Goal: Information Seeking & Learning: Learn about a topic

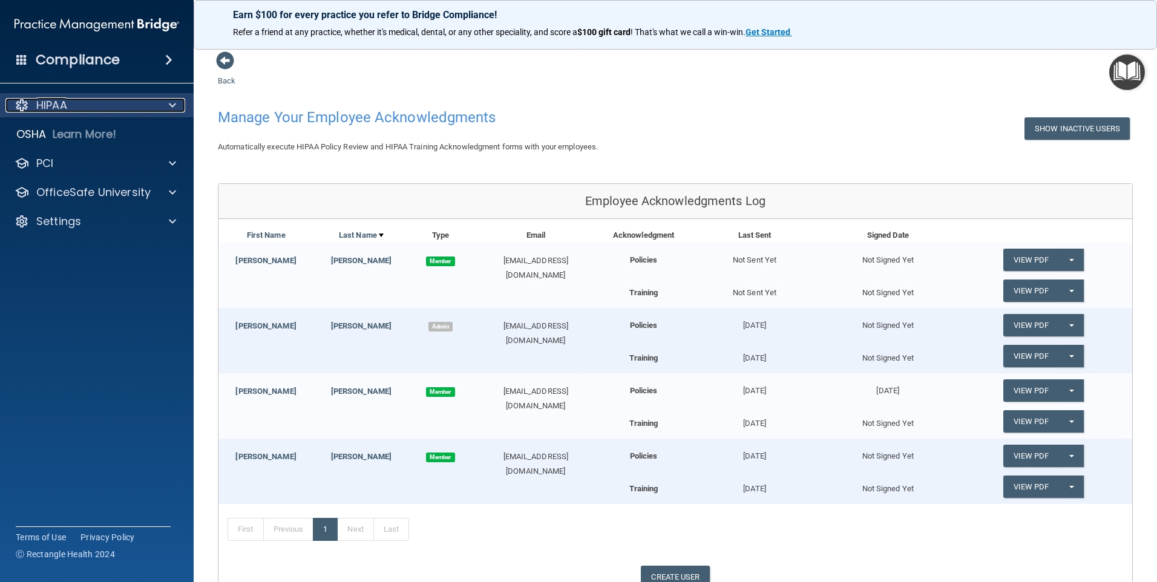
click at [160, 105] on div at bounding box center [170, 105] width 30 height 15
click at [169, 105] on span at bounding box center [172, 105] width 7 height 15
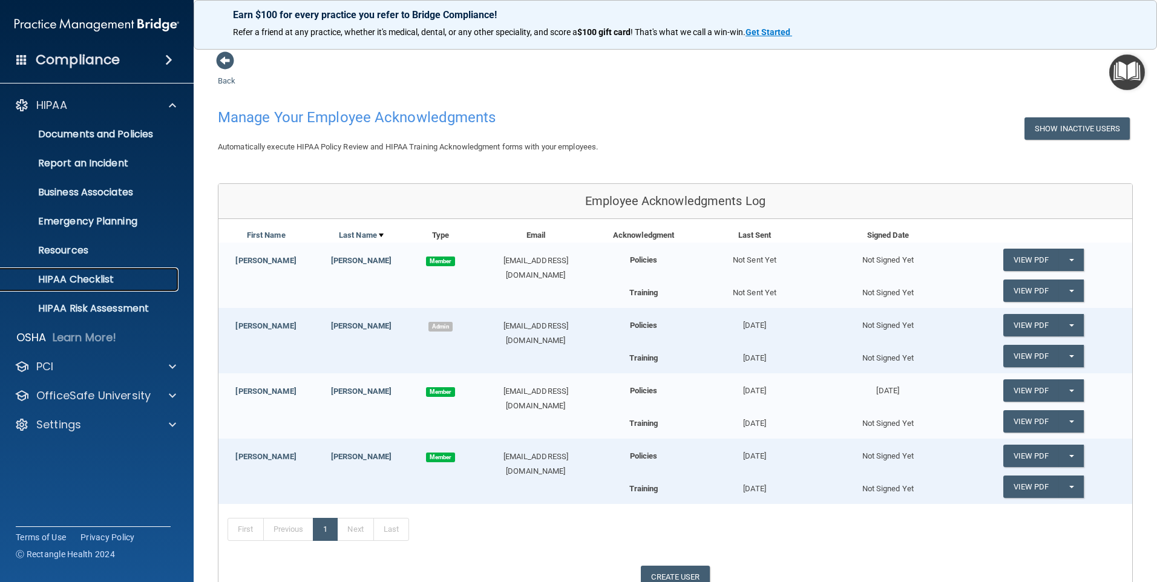
click at [79, 274] on p "HIPAA Checklist" at bounding box center [90, 279] width 165 height 12
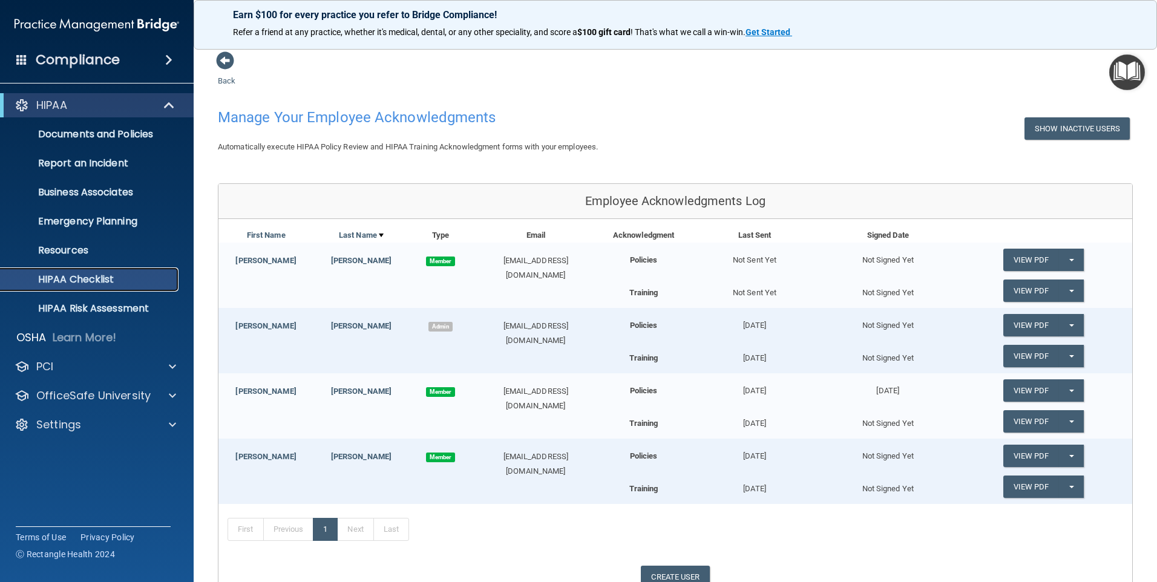
click at [79, 274] on p "HIPAA Checklist" at bounding box center [90, 279] width 165 height 12
click at [79, 277] on p "HIPAA Checklist" at bounding box center [90, 279] width 165 height 12
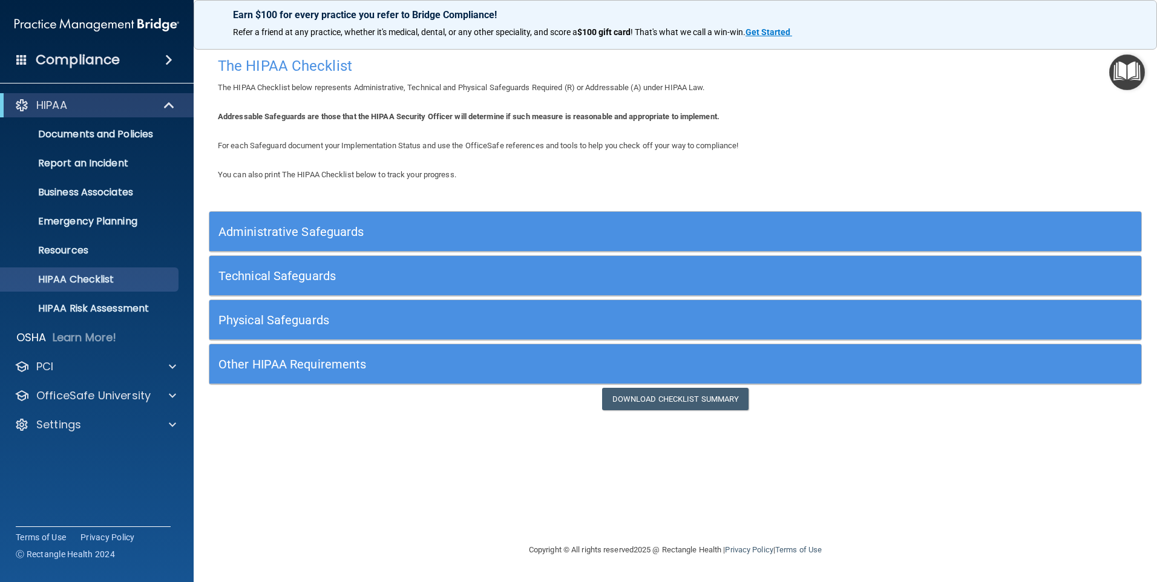
click at [262, 362] on h5 "Other HIPAA Requirements" at bounding box center [558, 364] width 681 height 13
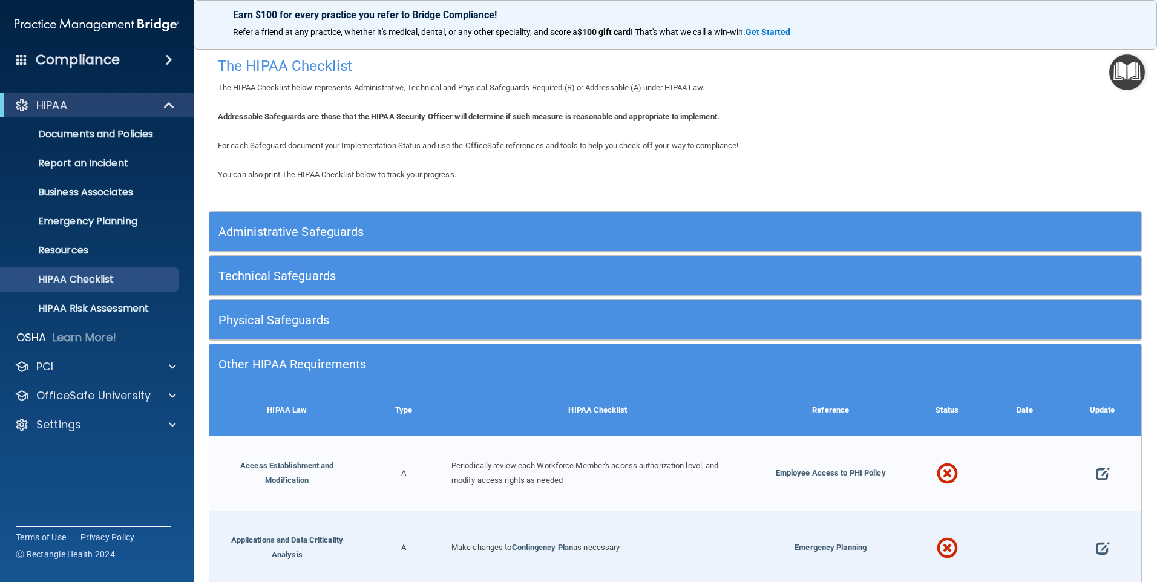
click at [262, 362] on h5 "Other HIPAA Requirements" at bounding box center [558, 364] width 681 height 13
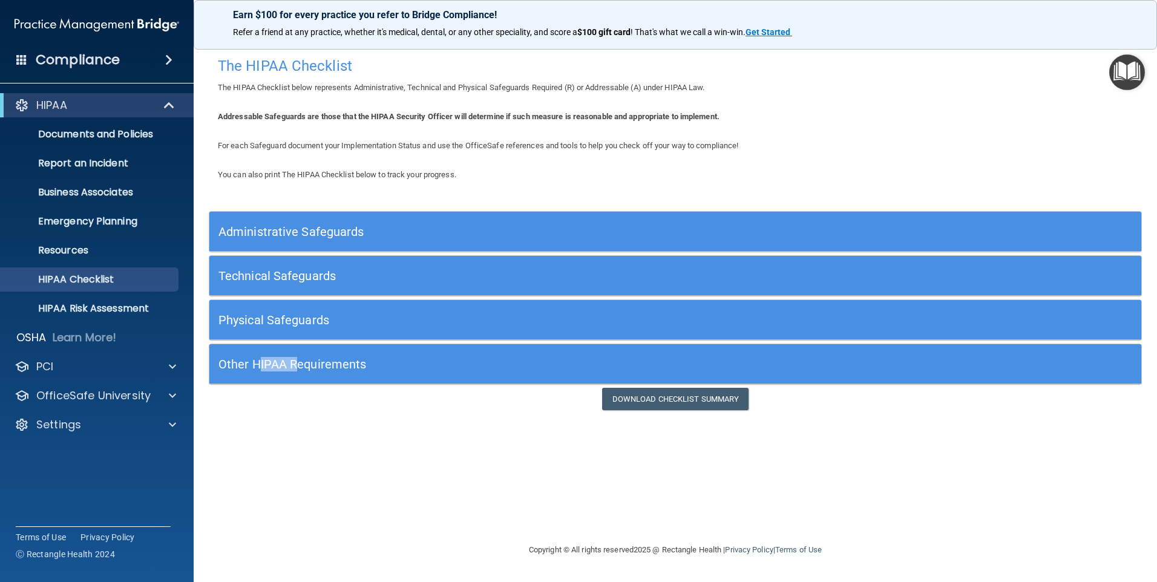
click at [262, 362] on h5 "Other HIPAA Requirements" at bounding box center [558, 364] width 681 height 13
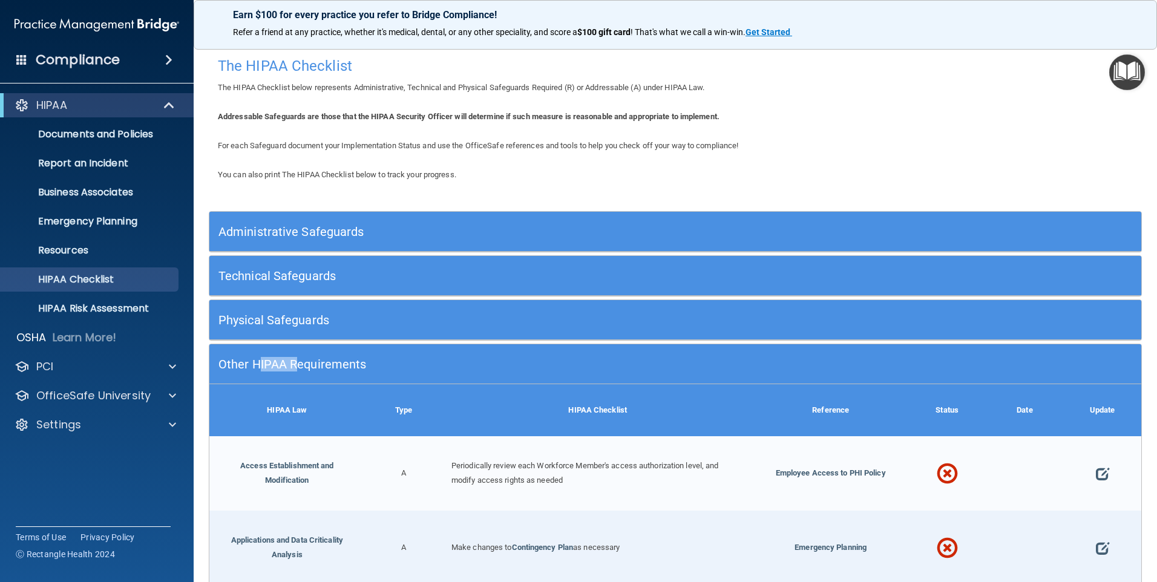
click at [135, 29] on img at bounding box center [97, 25] width 165 height 24
click at [158, 22] on img at bounding box center [97, 25] width 165 height 24
click at [51, 429] on p "Settings" at bounding box center [58, 424] width 45 height 15
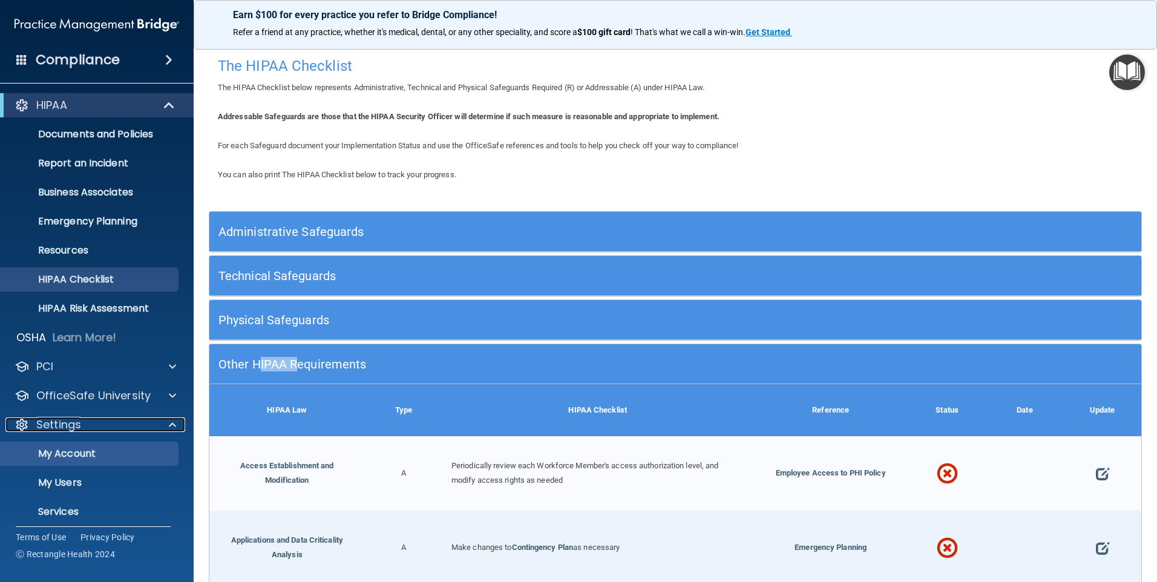
scroll to position [36, 0]
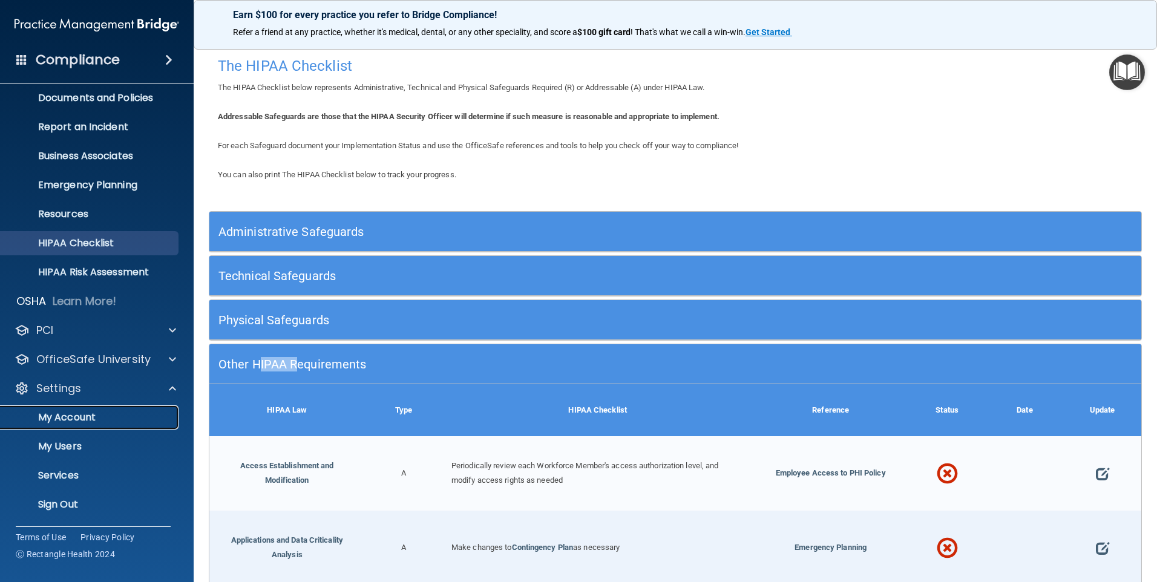
click at [74, 416] on p "My Account" at bounding box center [90, 417] width 165 height 12
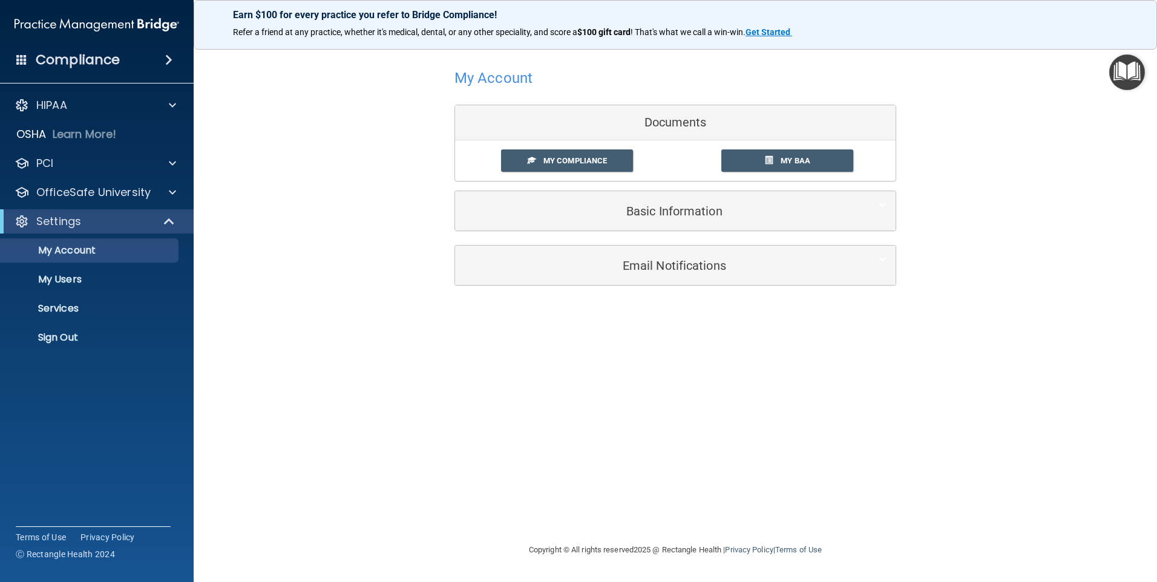
click at [77, 64] on h4 "Compliance" at bounding box center [78, 59] width 84 height 17
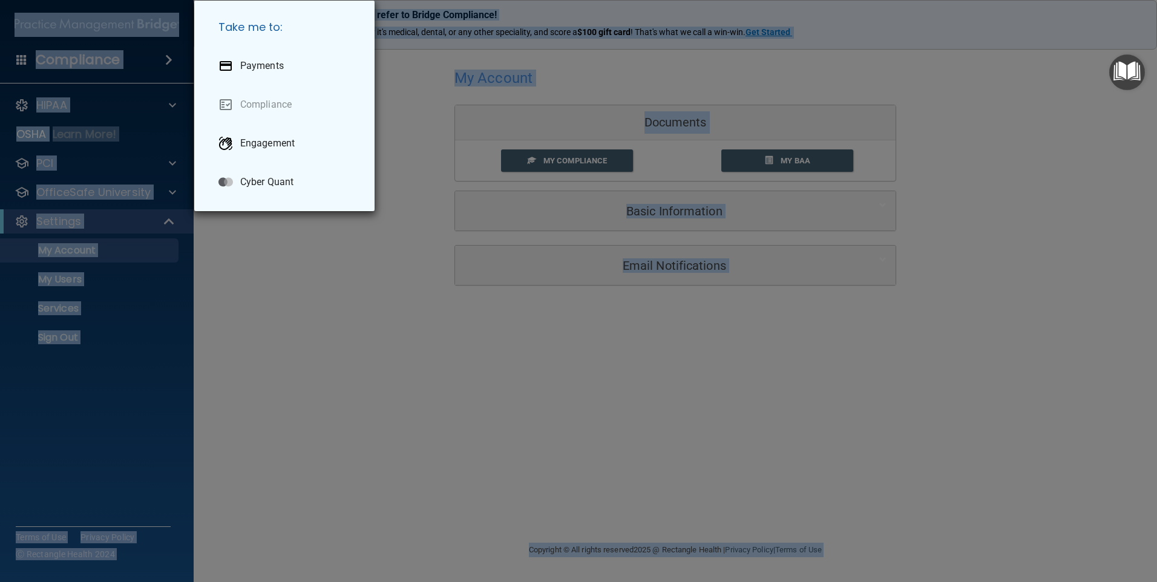
click at [77, 64] on div "Take me to: Payments Compliance Engagement Cyber Quant" at bounding box center [578, 291] width 1157 height 582
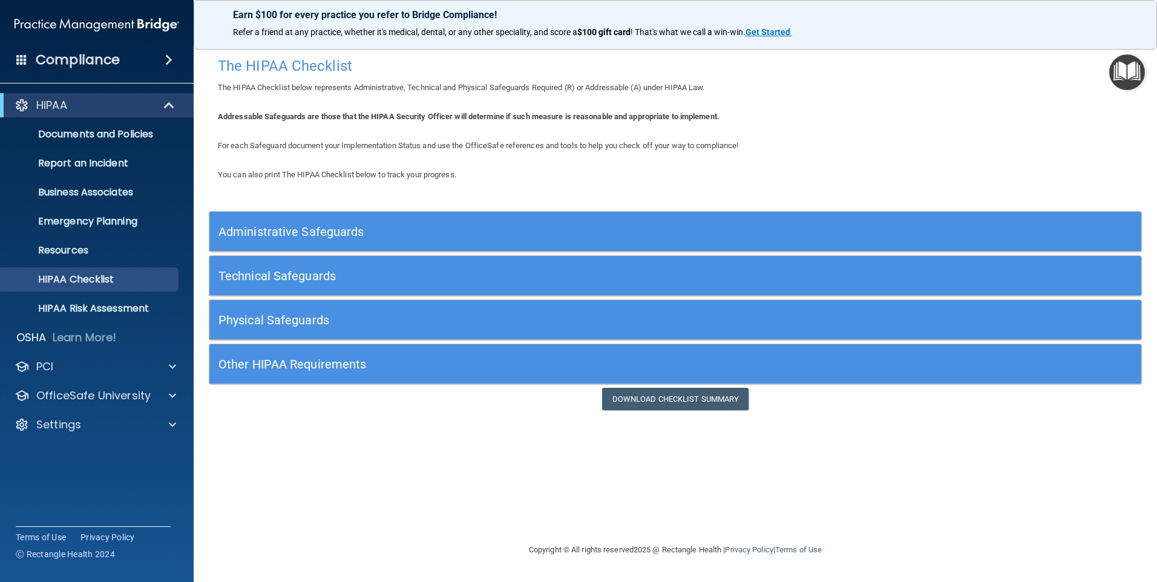
click at [165, 56] on span at bounding box center [168, 60] width 7 height 15
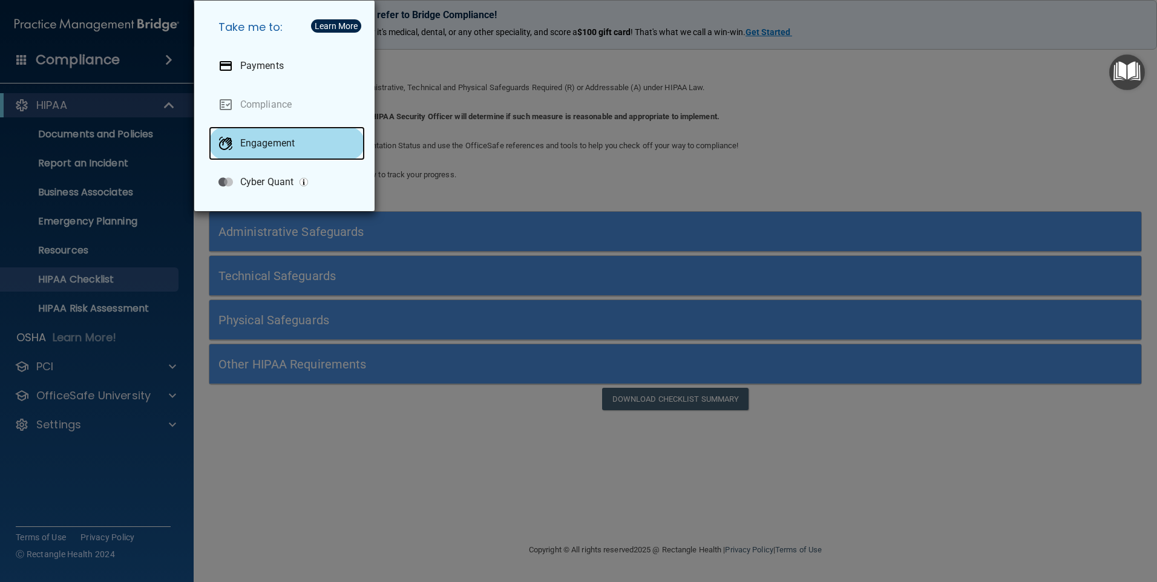
click at [261, 140] on p "Engagement" at bounding box center [267, 143] width 54 height 12
click at [537, 119] on div "Take me to: Payments Compliance Engagement Cyber Quant" at bounding box center [578, 291] width 1157 height 582
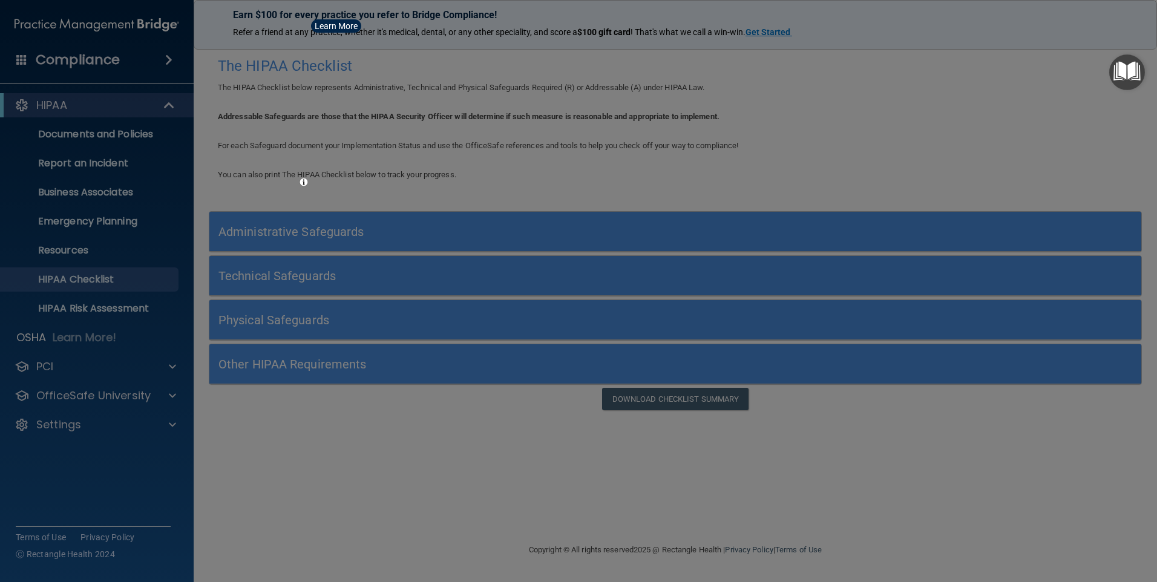
click at [537, 119] on div "Take me to: Payments Compliance Engagement Cyber Quant" at bounding box center [578, 291] width 1157 height 582
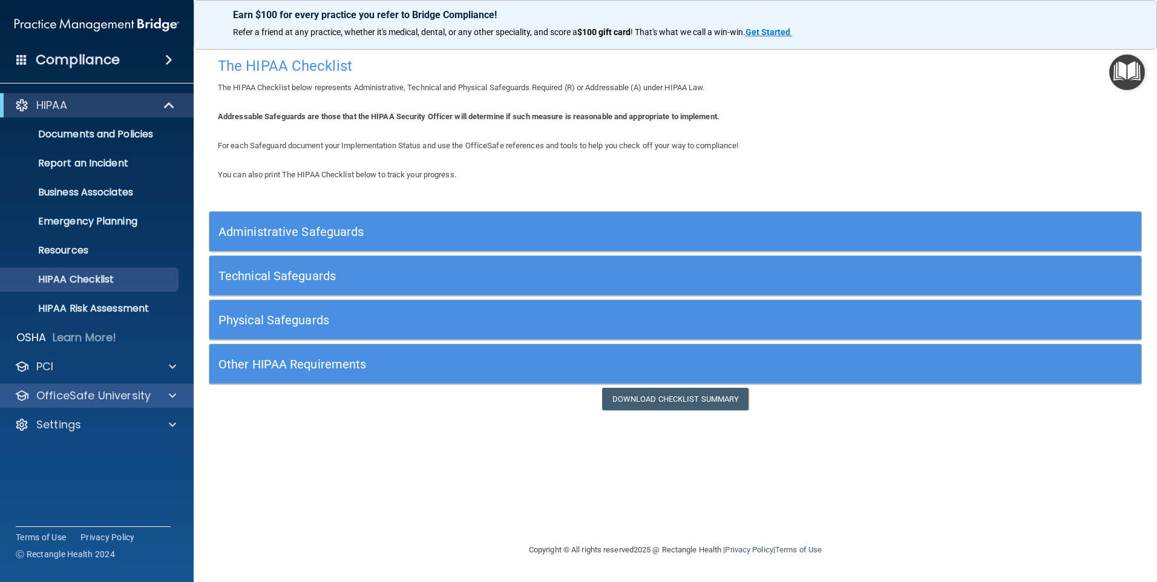
click at [107, 387] on div "OfficeSafe University" at bounding box center [97, 396] width 194 height 24
drag, startPoint x: 107, startPoint y: 387, endPoint x: 171, endPoint y: 392, distance: 64.3
click at [171, 392] on span at bounding box center [172, 395] width 7 height 15
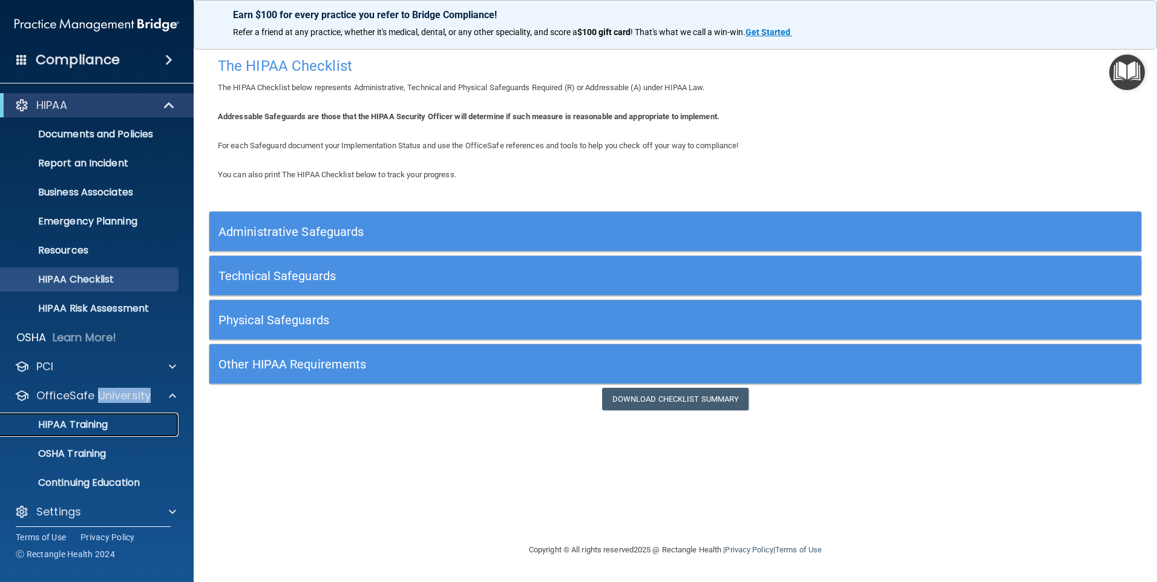
click at [56, 424] on p "HIPAA Training" at bounding box center [58, 425] width 100 height 12
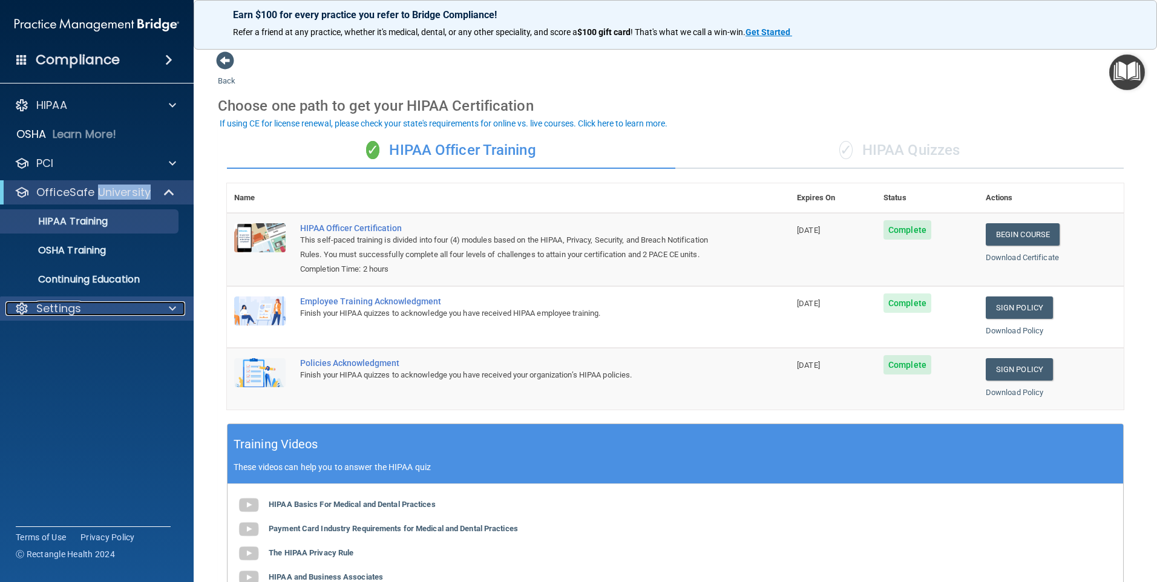
click at [66, 310] on p "Settings" at bounding box center [58, 308] width 45 height 15
drag, startPoint x: 66, startPoint y: 310, endPoint x: 170, endPoint y: 313, distance: 104.1
click at [170, 313] on span at bounding box center [172, 308] width 7 height 15
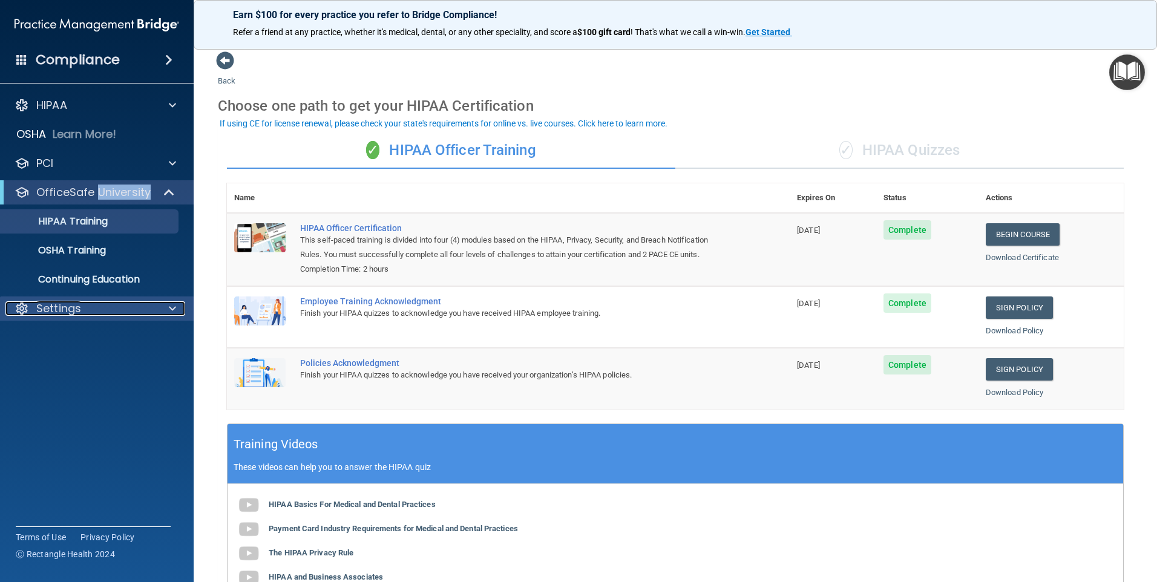
click at [170, 313] on span at bounding box center [172, 308] width 7 height 15
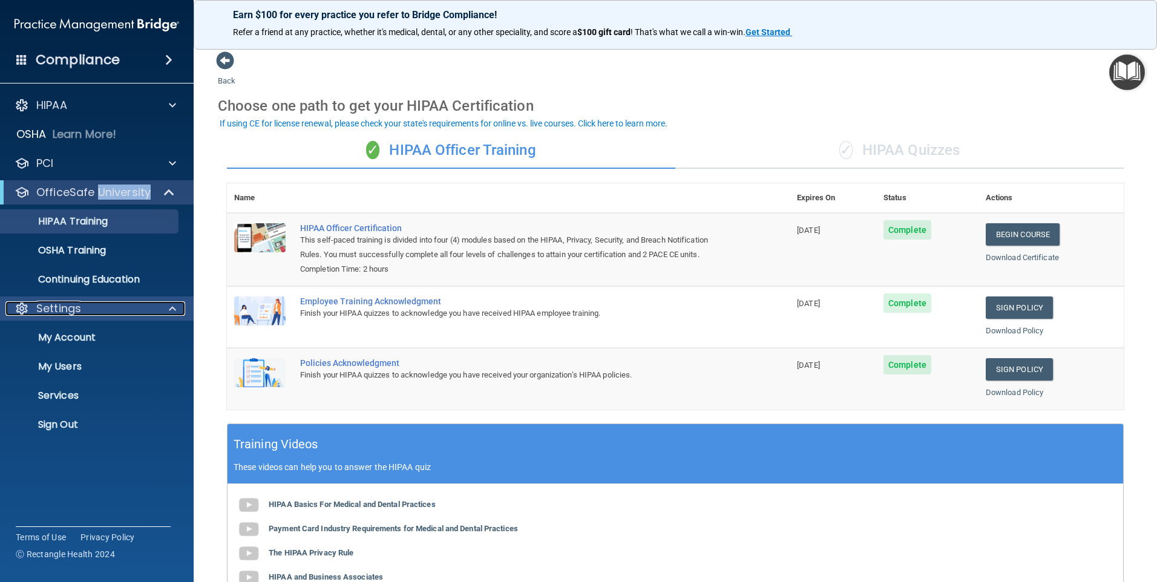
click at [170, 313] on span at bounding box center [172, 308] width 7 height 15
click at [73, 368] on p "My Users" at bounding box center [90, 367] width 165 height 12
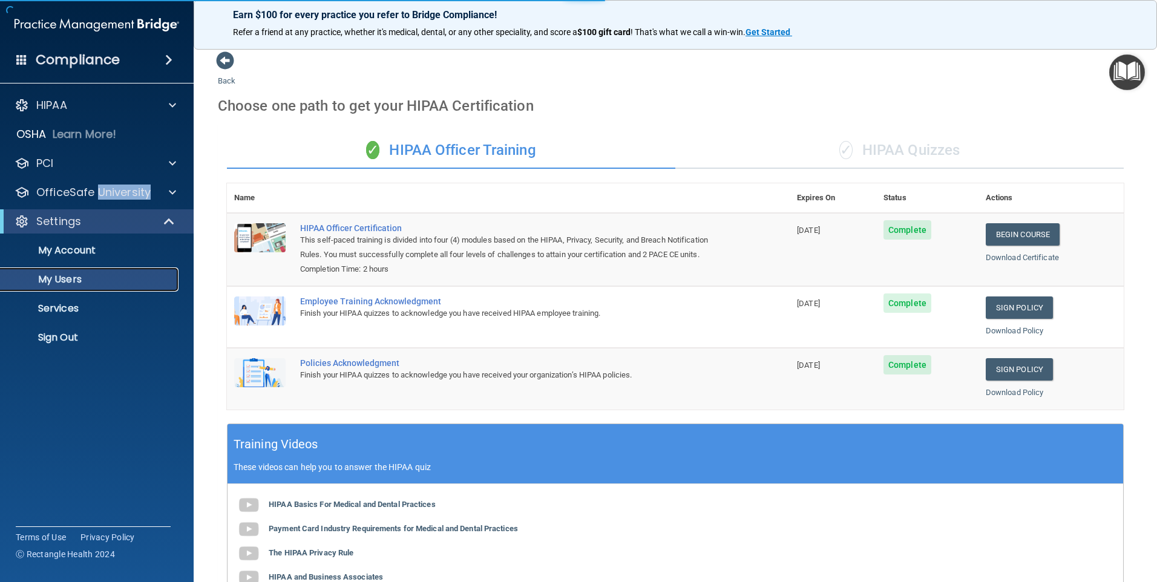
select select "20"
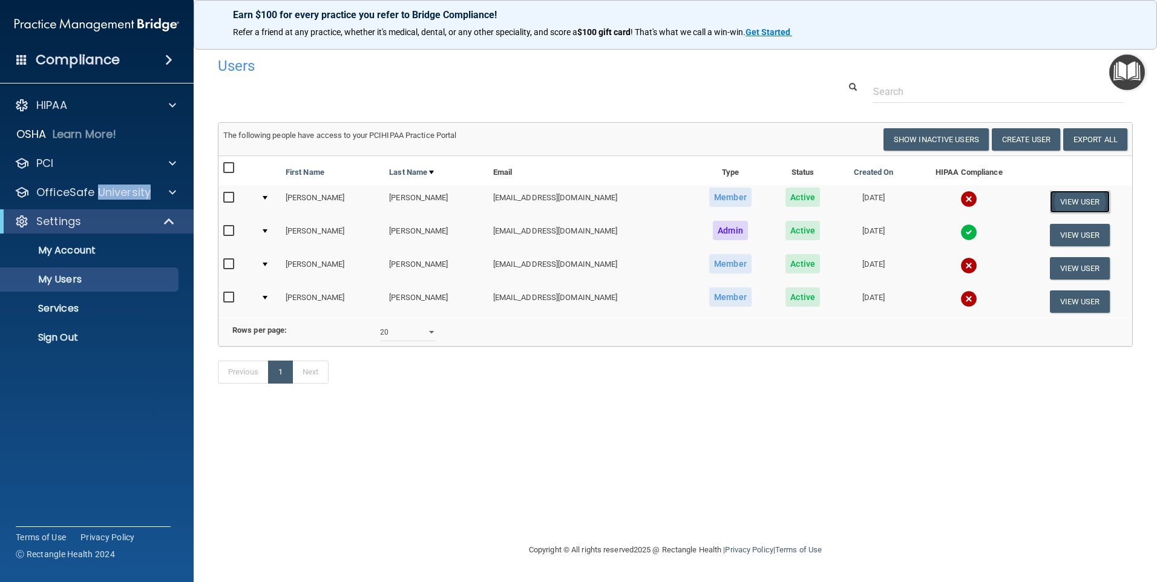
click at [1065, 194] on button "View User" at bounding box center [1080, 202] width 60 height 22
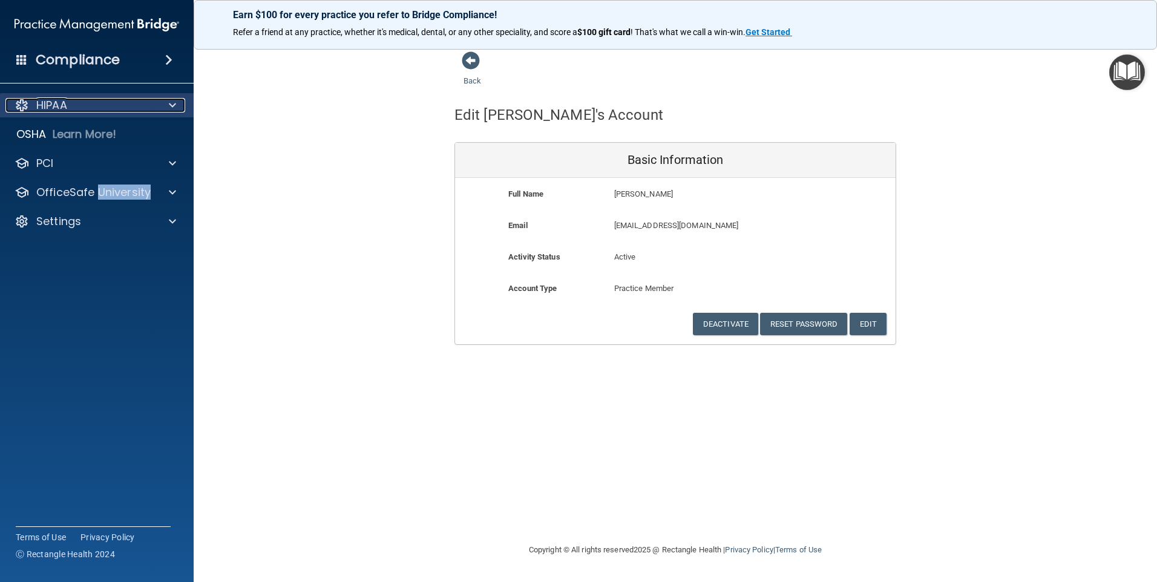
click at [104, 103] on div "HIPAA" at bounding box center [80, 105] width 150 height 15
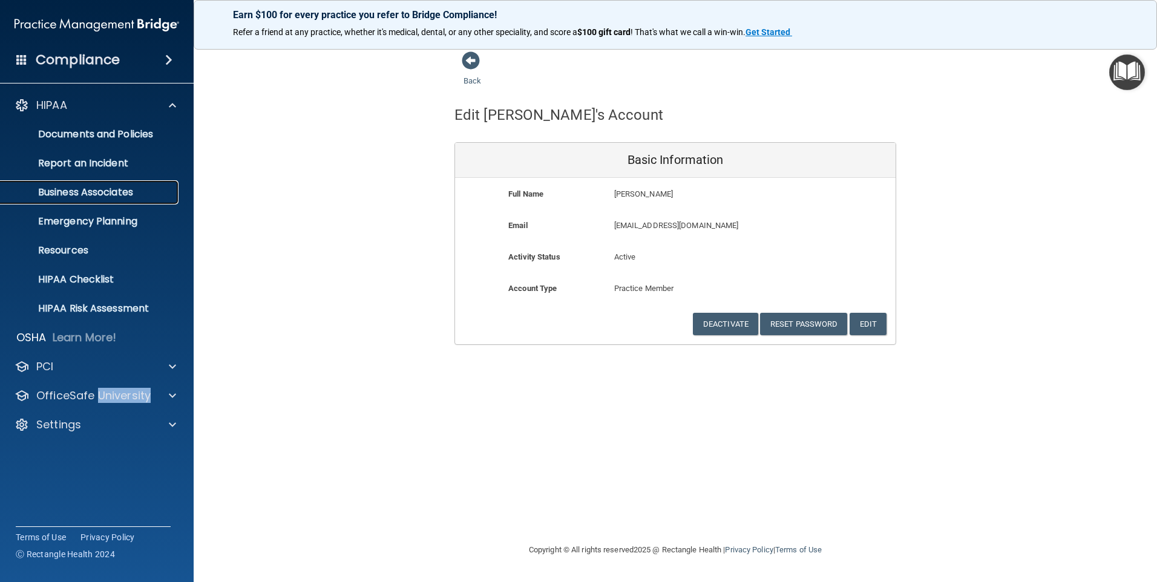
click at [106, 190] on p "Business Associates" at bounding box center [90, 192] width 165 height 12
